Goal: Task Accomplishment & Management: Complete application form

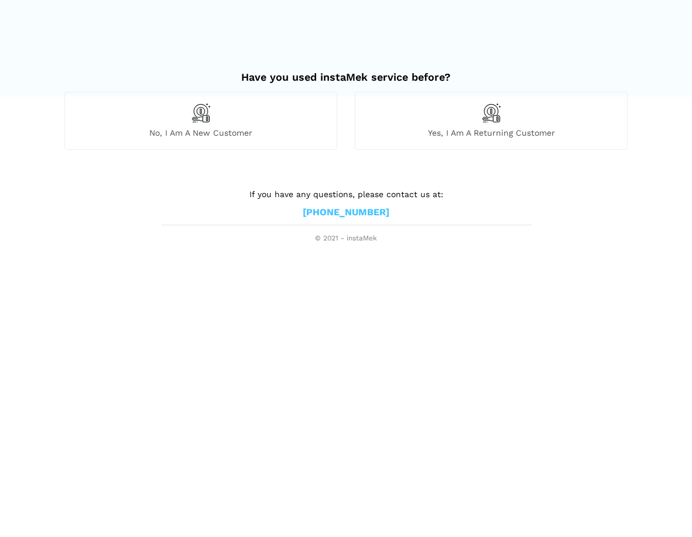
click at [218, 114] on div "No, I am a new customer" at bounding box center [200, 120] width 273 height 57
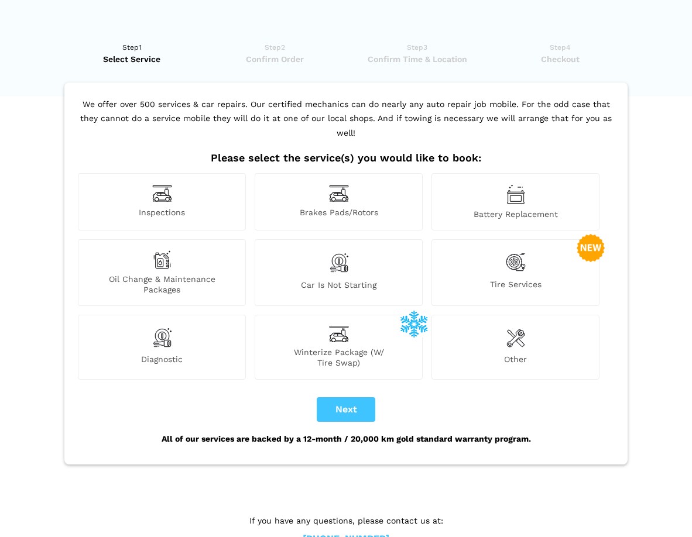
click at [194, 207] on span "Inspections" at bounding box center [161, 213] width 167 height 12
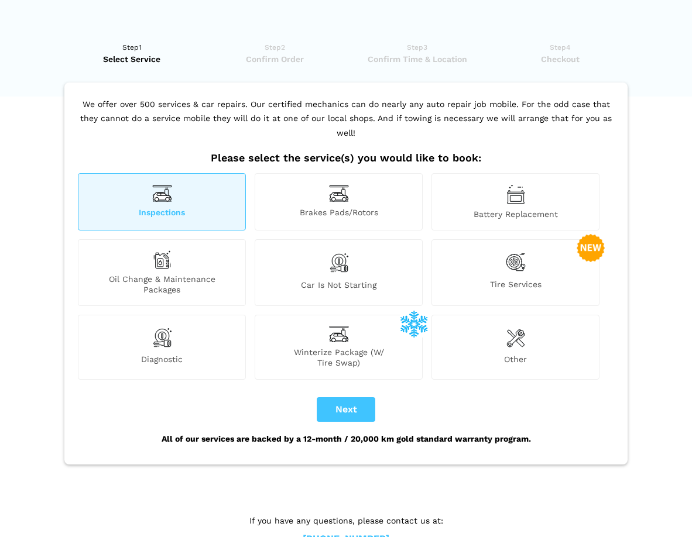
click at [349, 398] on button "Next" at bounding box center [346, 410] width 59 height 25
checkbox input "true"
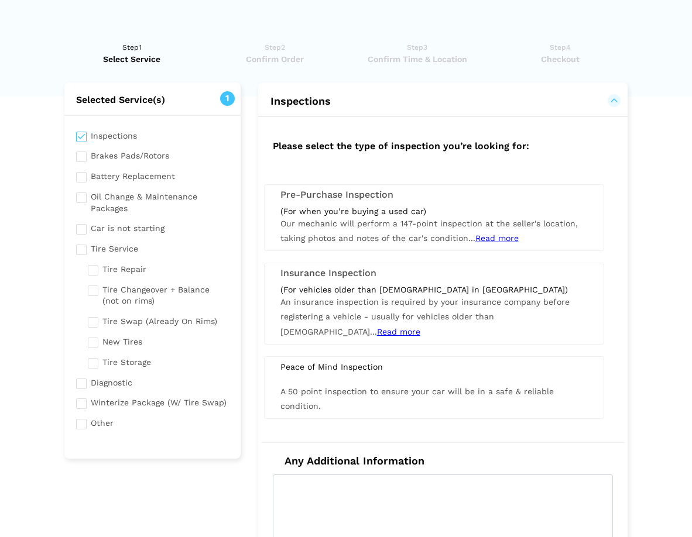
click at [373, 213] on div "(For when you’re buying a used car)" at bounding box center [433, 211] width 307 height 11
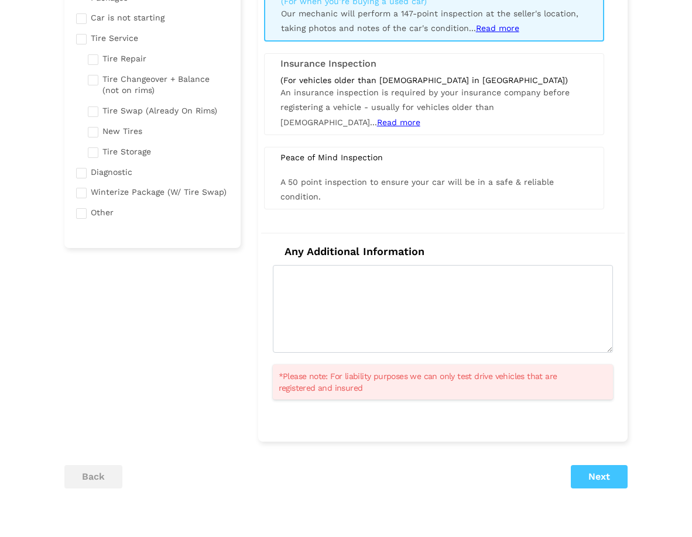
scroll to position [214, 0]
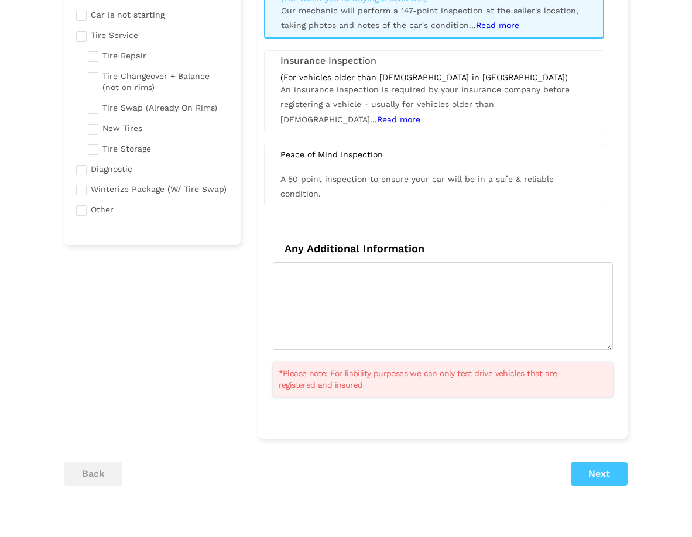
click at [605, 469] on button "Next" at bounding box center [599, 474] width 57 height 23
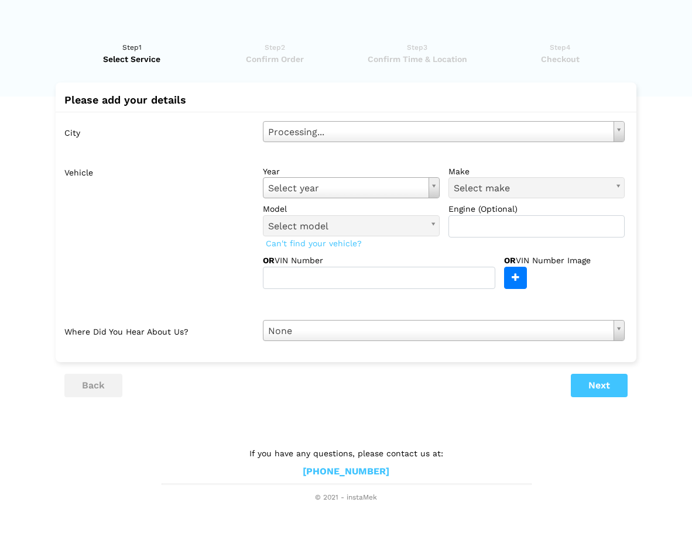
scroll to position [0, 0]
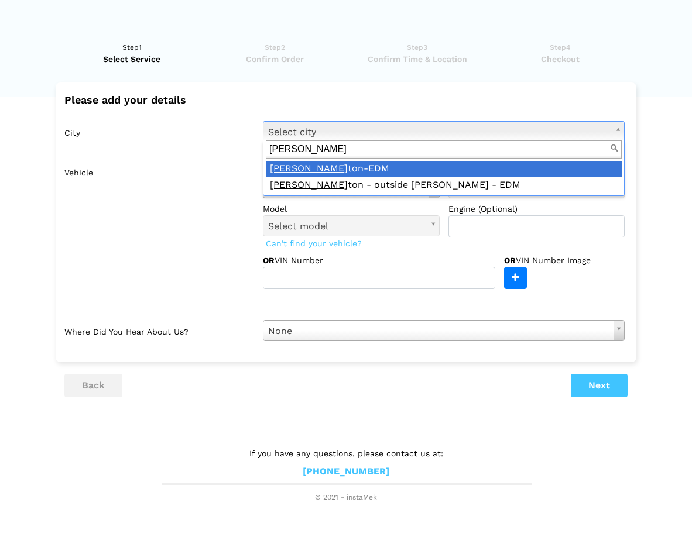
type input "[PERSON_NAME]"
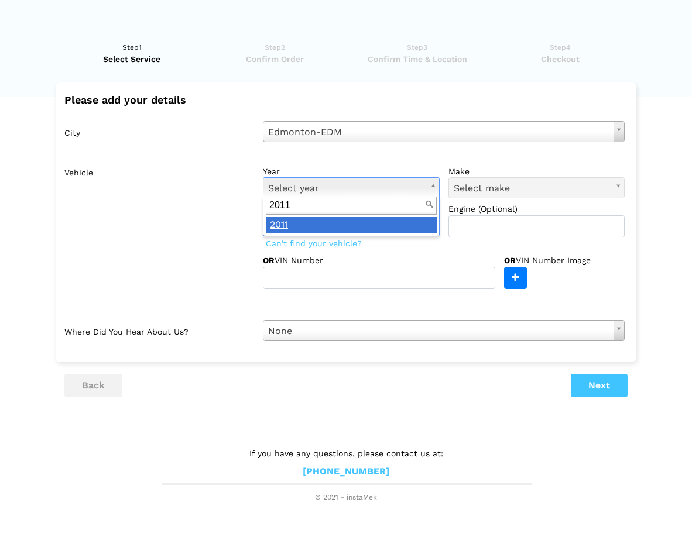
type input "2011"
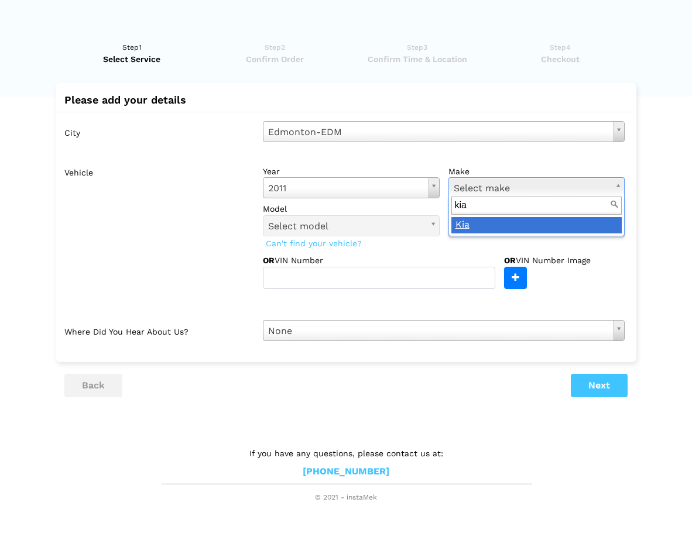
type input "kia"
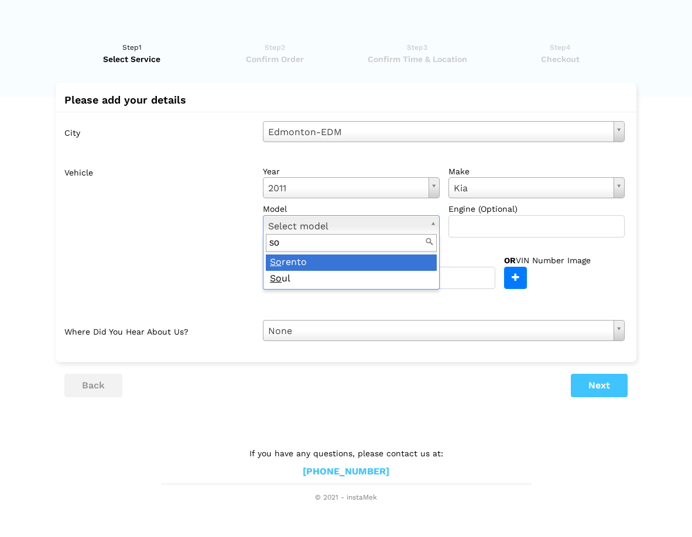
type input "so"
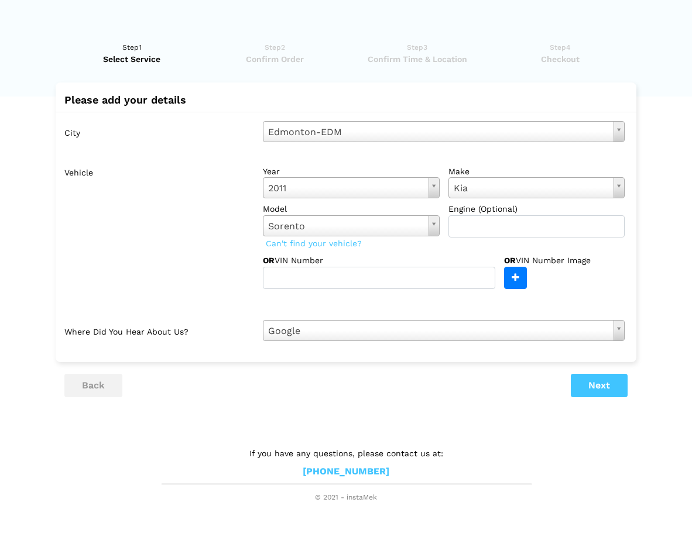
click at [588, 376] on button "Next" at bounding box center [599, 385] width 57 height 23
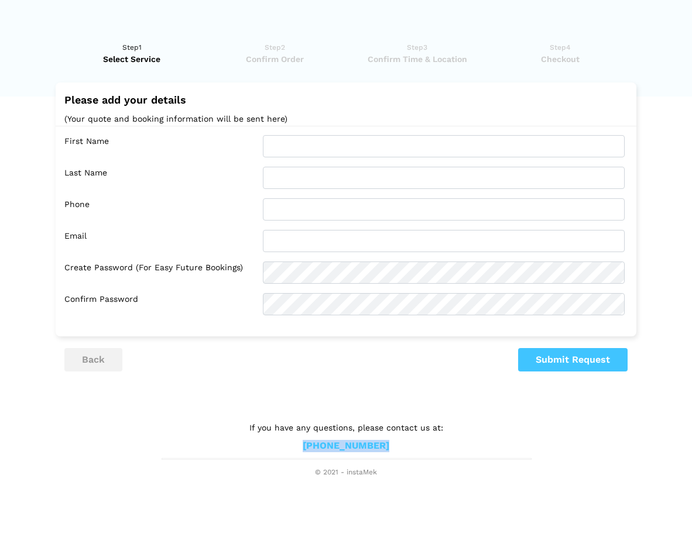
drag, startPoint x: 391, startPoint y: 443, endPoint x: 293, endPoint y: 441, distance: 97.2
click at [293, 441] on footer "If you have any questions, please contact us at: [PHONE_NUMBER] © 2021 - instaM…" at bounding box center [346, 450] width 369 height 57
copy link "[PHONE_NUMBER]"
click at [98, 364] on button "back" at bounding box center [93, 359] width 58 height 23
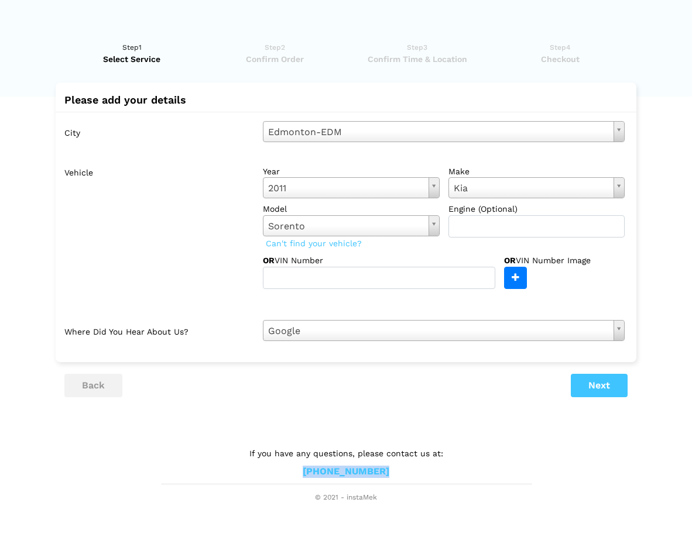
click at [95, 380] on button "back" at bounding box center [93, 385] width 58 height 23
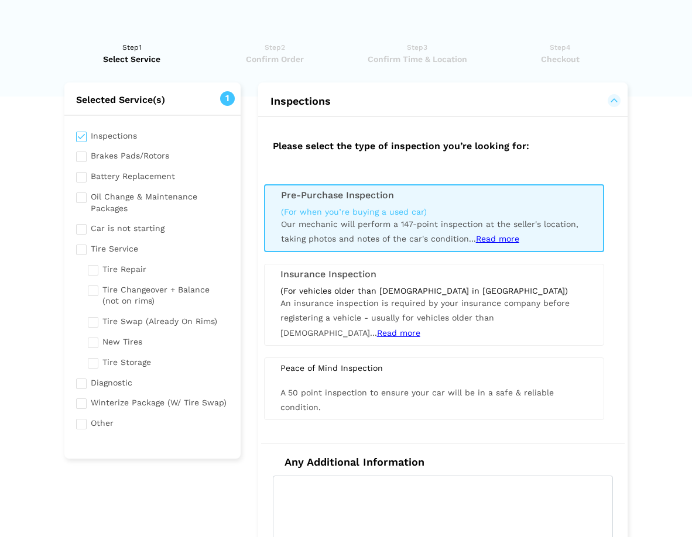
click at [95, 380] on input "checkbox" at bounding box center [152, 382] width 153 height 15
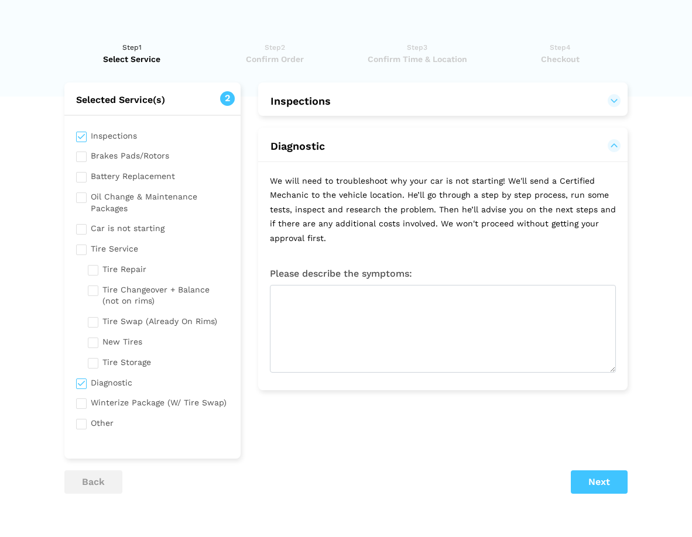
click at [95, 380] on input "checkbox" at bounding box center [152, 382] width 153 height 15
checkbox input "false"
